Goal: Information Seeking & Learning: Understand process/instructions

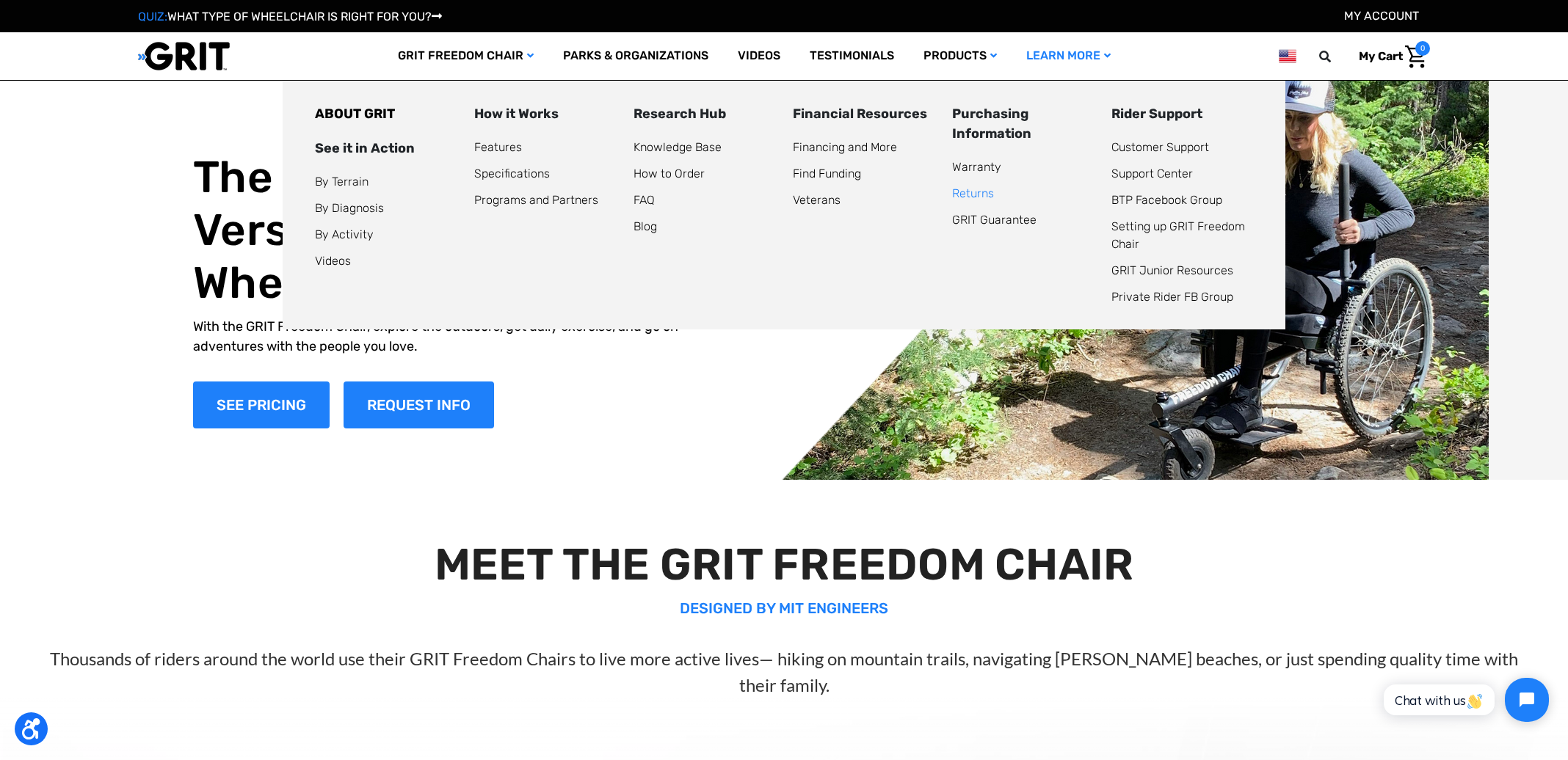
click at [968, 191] on link "Returns" at bounding box center [973, 193] width 42 height 14
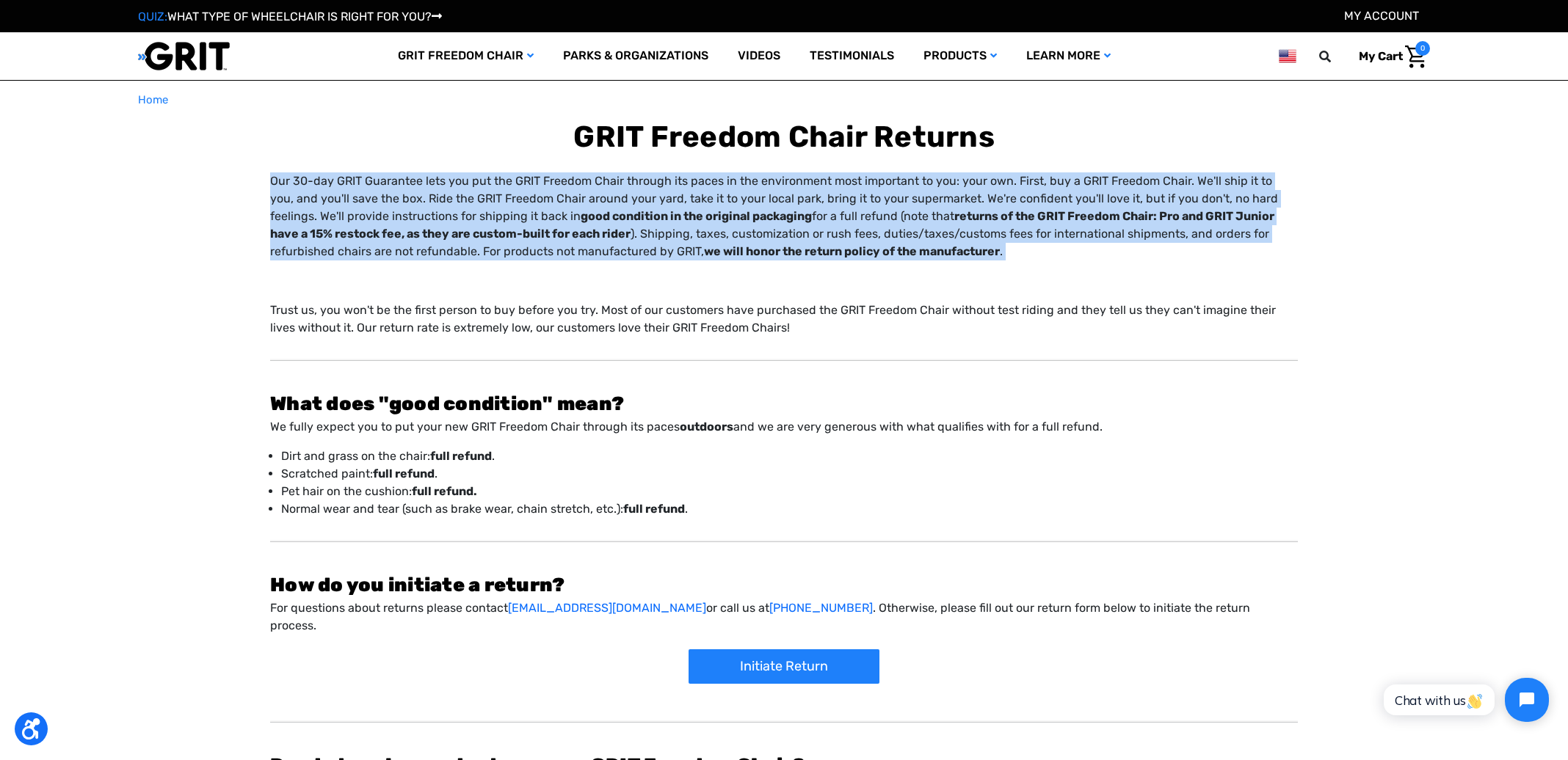
drag, startPoint x: 264, startPoint y: 179, endPoint x: 966, endPoint y: 264, distance: 707.1
click at [966, 264] on div "Our 30-day GRIT Guarantee lets you put the GRIT Freedom Chair through its paces…" at bounding box center [784, 509] width 1285 height 672
copy div "Our 30-day GRIT Guarantee lets you put the GRIT Freedom Chair through its paces…"
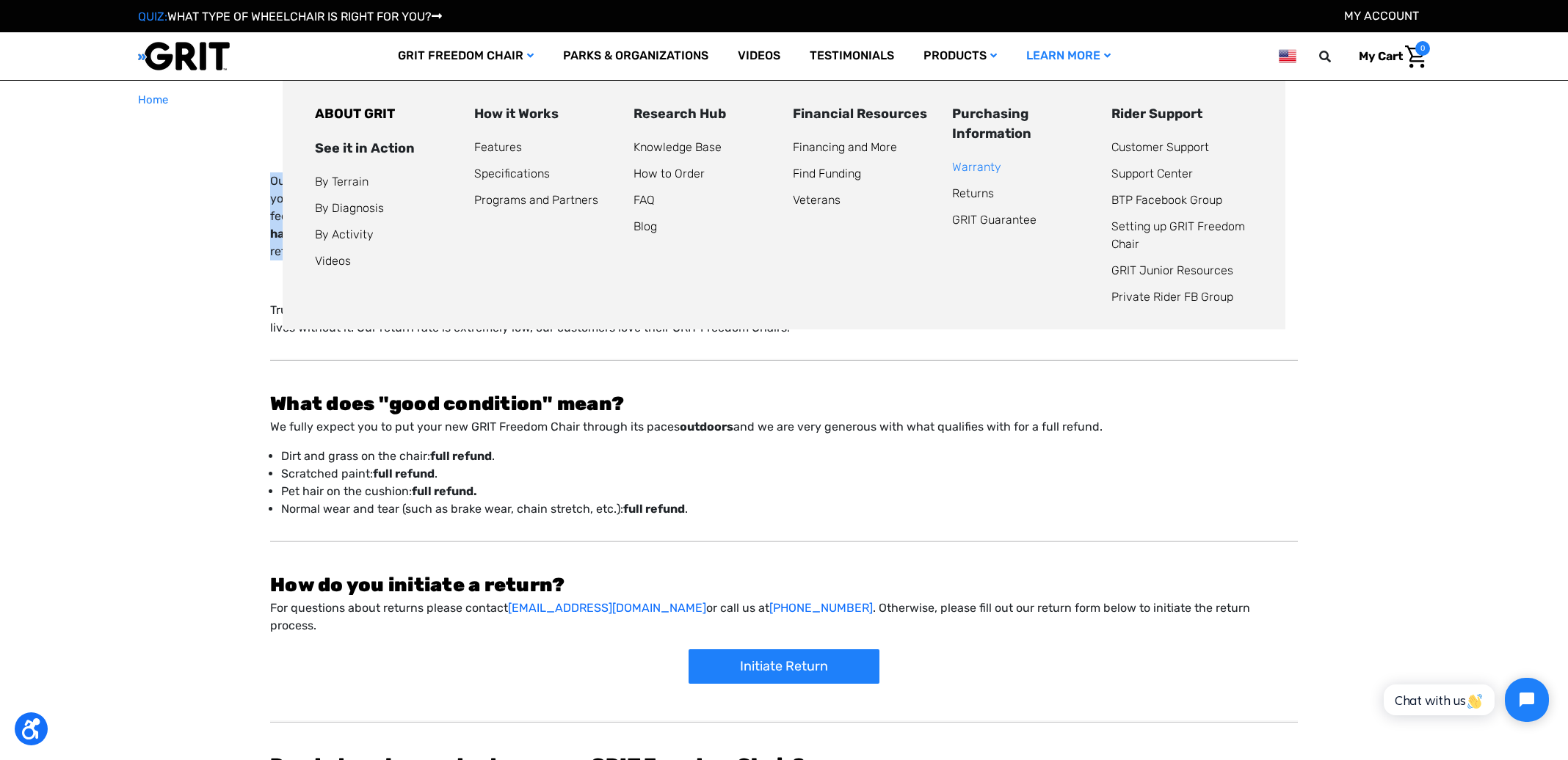
click at [985, 174] on link "Warranty" at bounding box center [977, 167] width 50 height 14
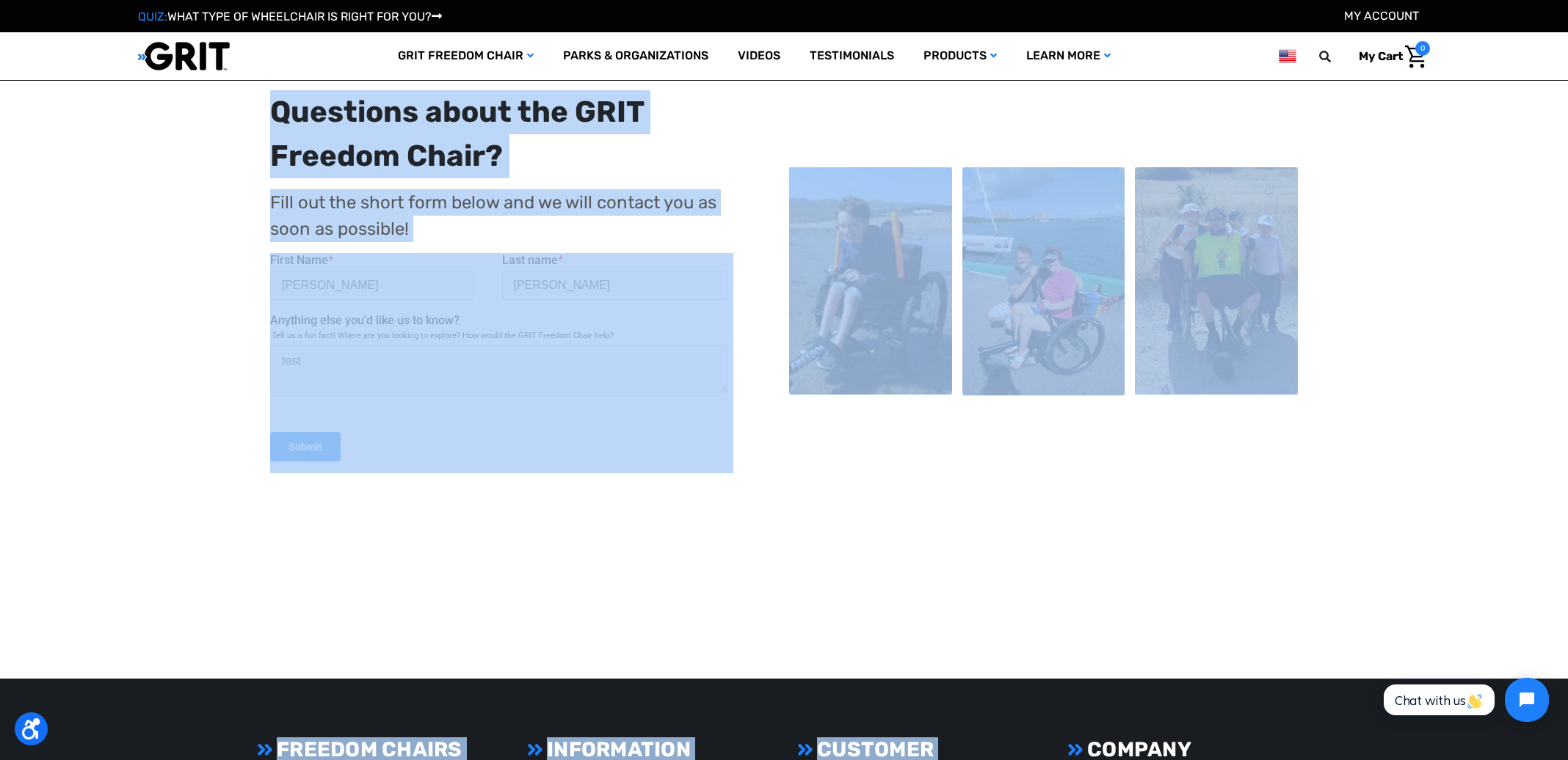
scroll to position [1582, 0]
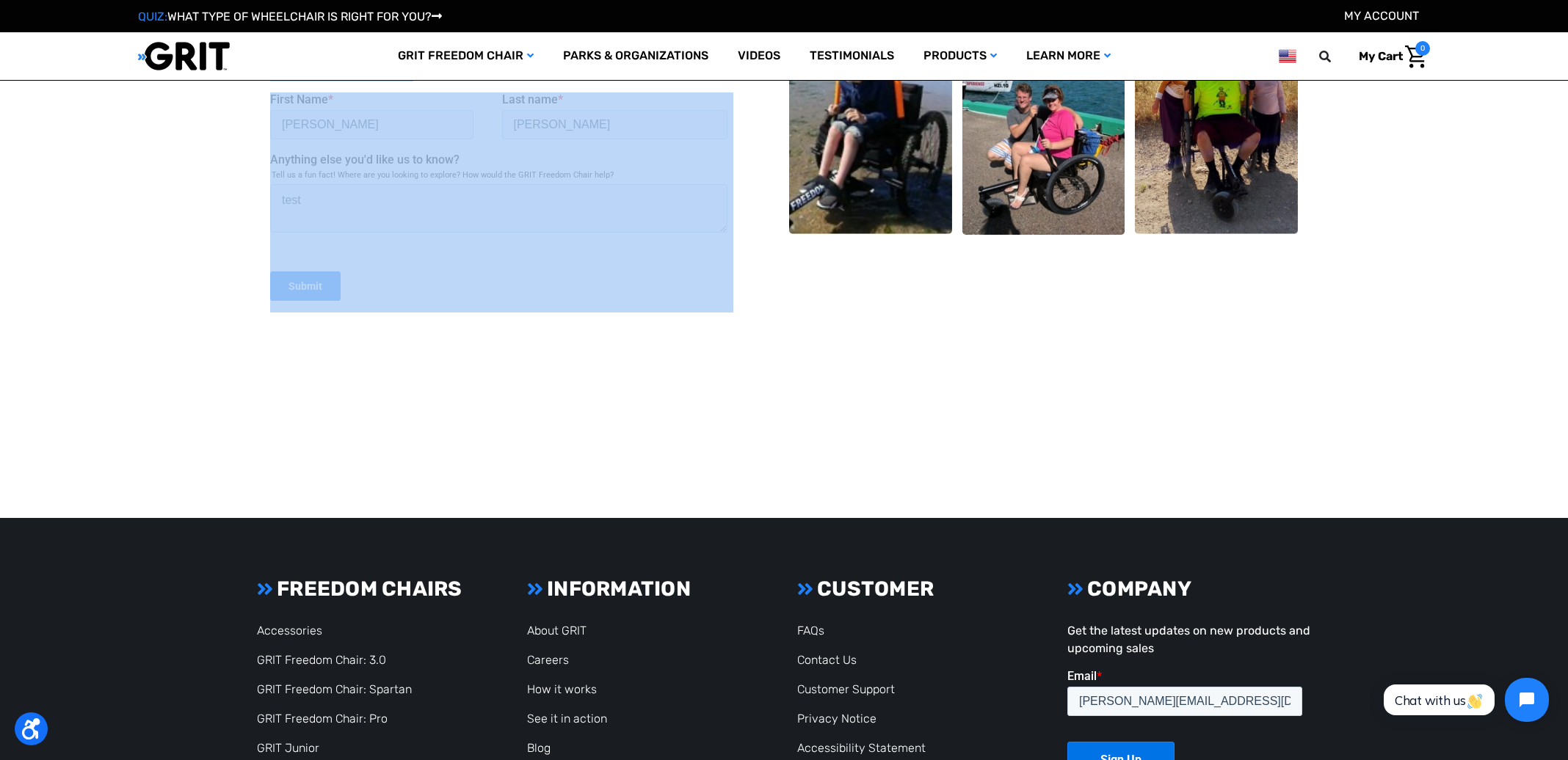
drag, startPoint x: 811, startPoint y: 236, endPoint x: 642, endPoint y: 150, distance: 189.6
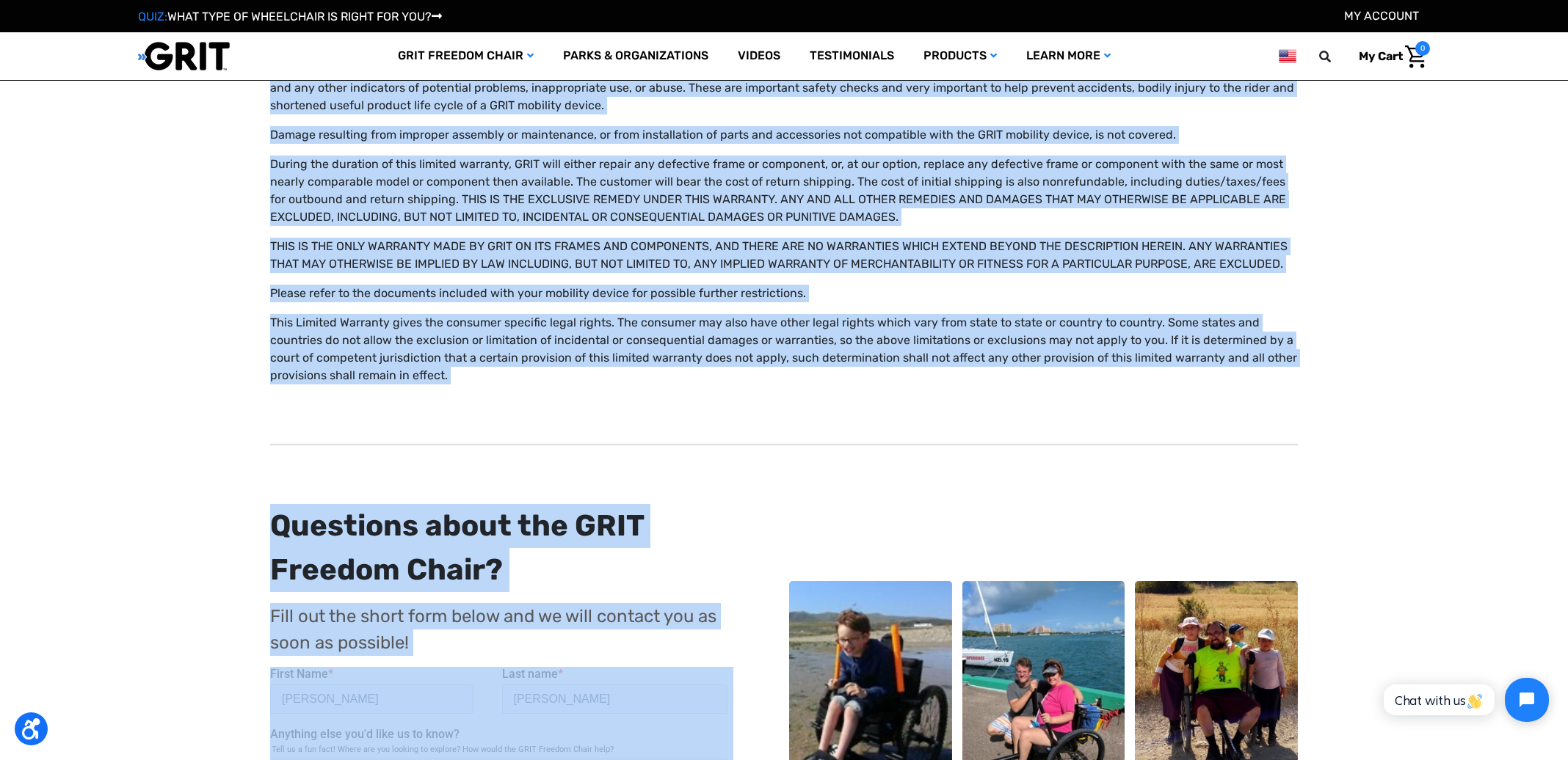
scroll to position [981, 0]
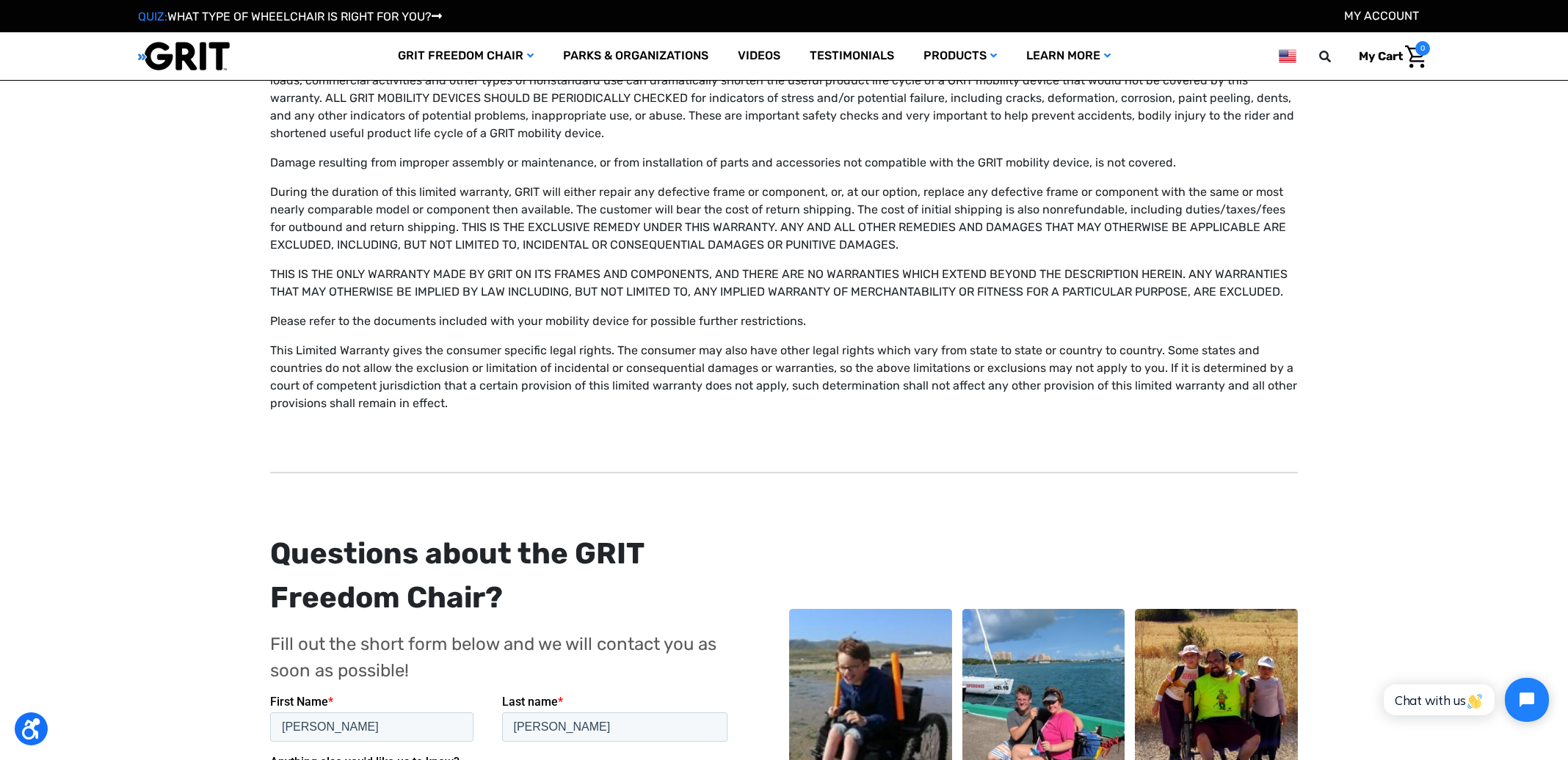
click at [547, 355] on p "This Limited Warranty gives the consumer specific legal rights. The consumer ma…" at bounding box center [784, 377] width 1028 height 70
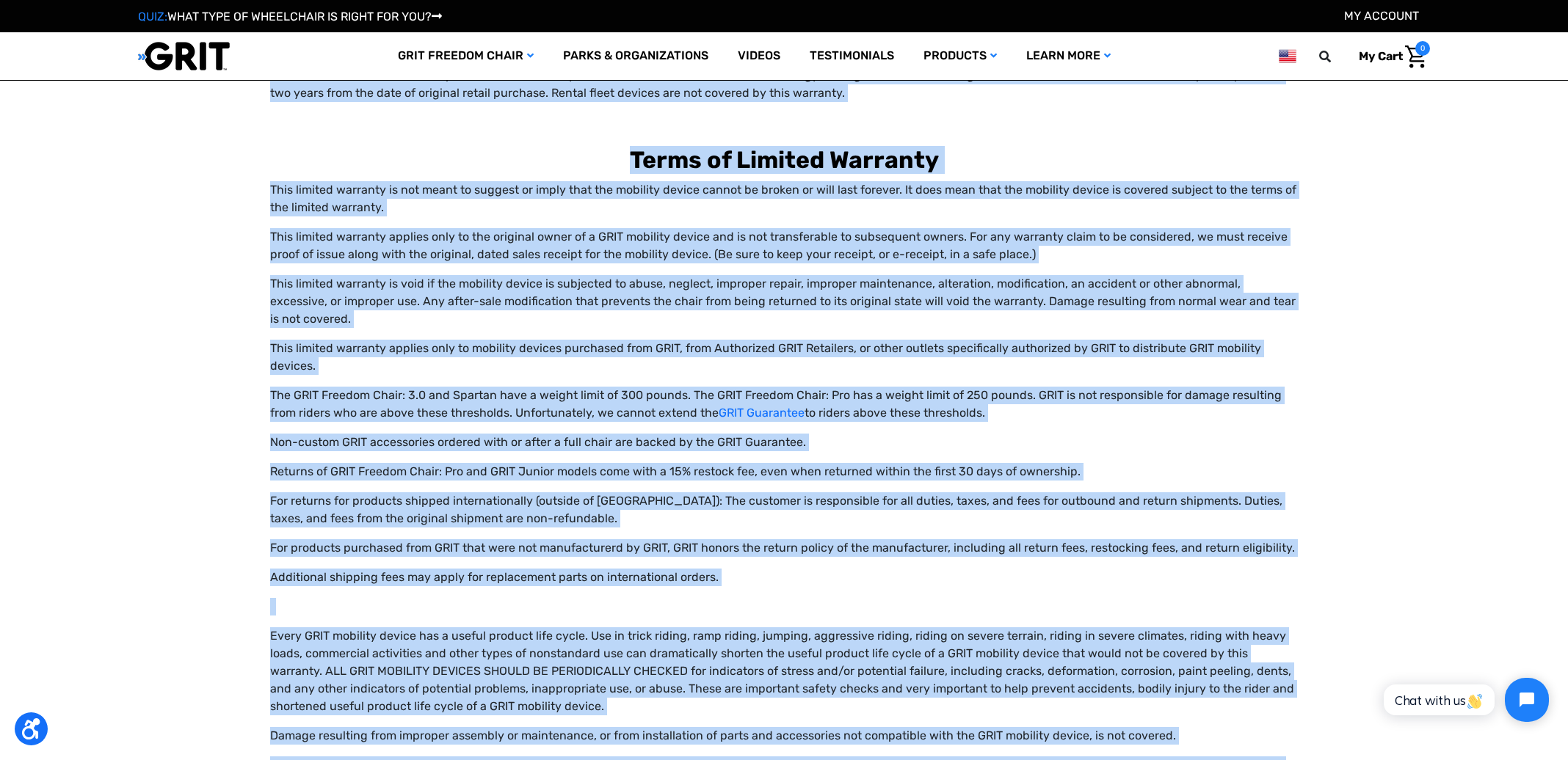
scroll to position [0, 0]
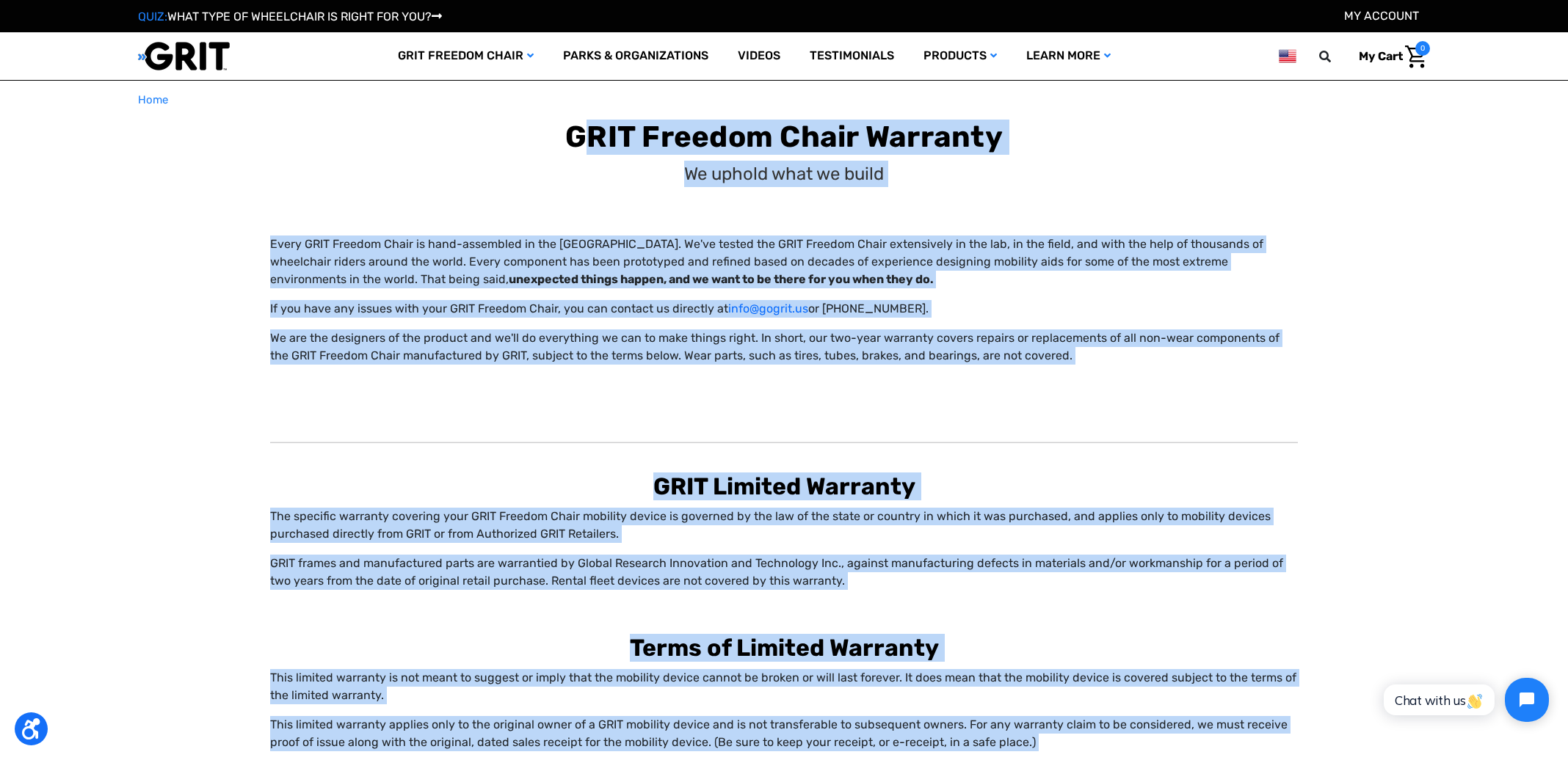
drag, startPoint x: 464, startPoint y: 420, endPoint x: 511, endPoint y: 121, distance: 302.7
copy section "GRIT Freedom Chair Warranty We uphold what we build Every GRIT Freedom Chair is…"
click at [430, 420] on div at bounding box center [784, 442] width 1028 height 46
